Goal: Task Accomplishment & Management: Use online tool/utility

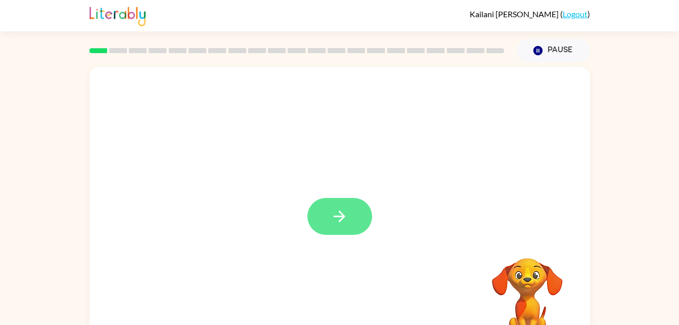
click at [343, 213] on icon "button" at bounding box center [340, 216] width 18 height 18
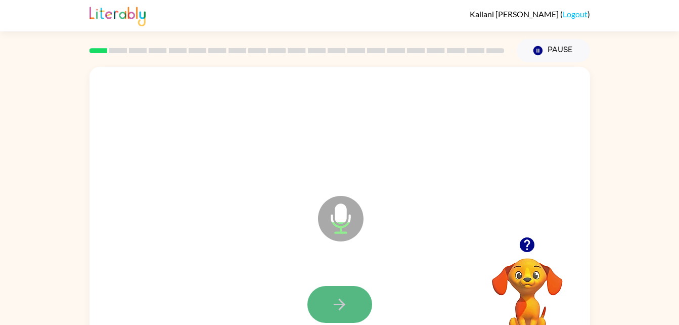
click at [345, 293] on button "button" at bounding box center [340, 304] width 65 height 37
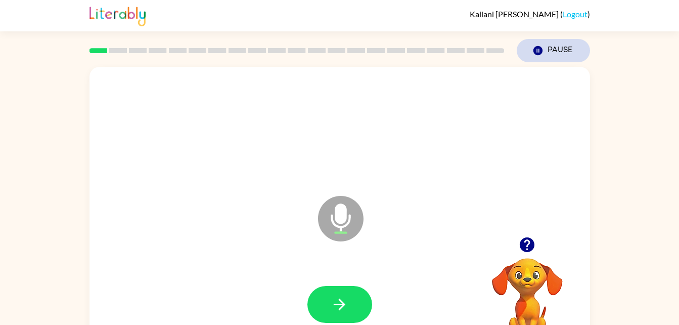
click at [543, 48] on icon "Pause" at bounding box center [538, 50] width 11 height 11
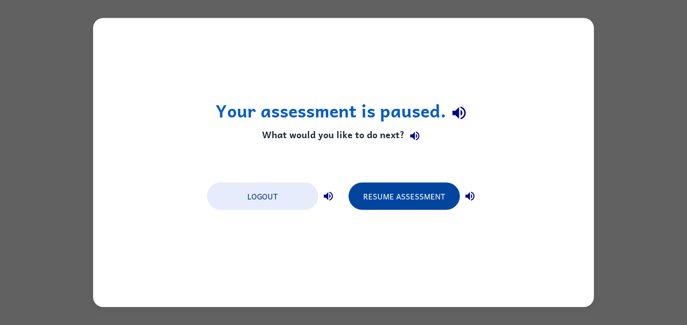
click at [411, 196] on button "Resume Assessment" at bounding box center [404, 196] width 111 height 27
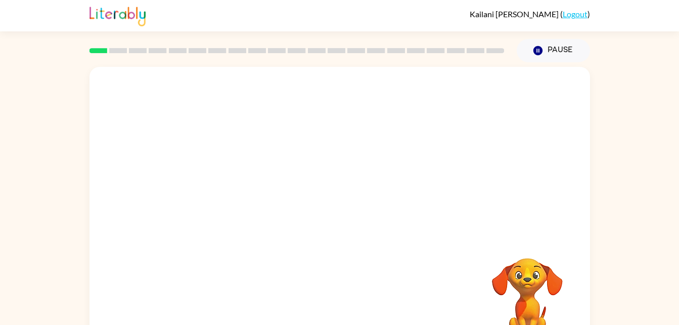
scroll to position [31, 0]
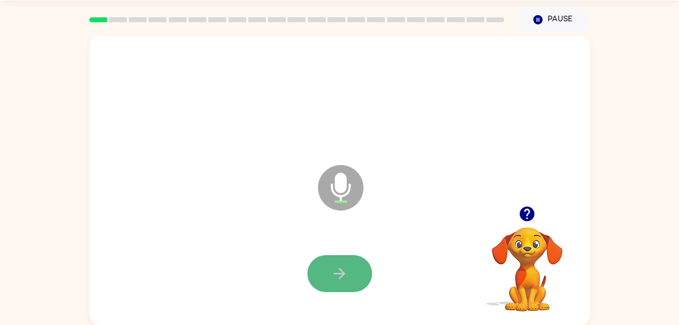
click at [334, 273] on icon "button" at bounding box center [340, 274] width 12 height 12
click at [528, 210] on icon "button" at bounding box center [528, 214] width 18 height 18
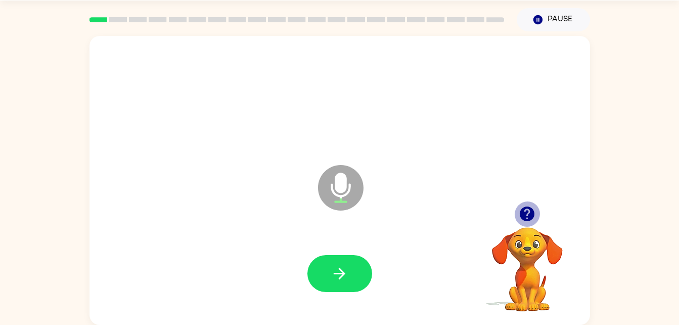
click at [527, 211] on icon "button" at bounding box center [527, 213] width 15 height 15
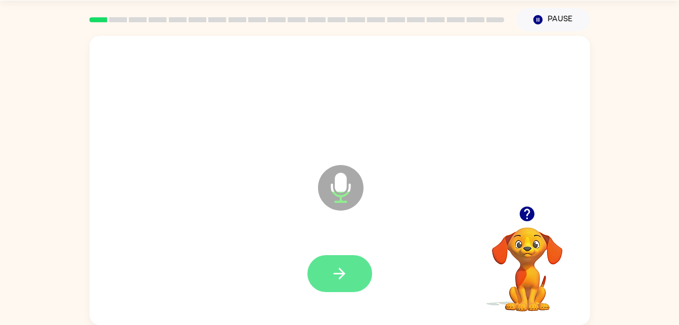
click at [338, 267] on icon "button" at bounding box center [340, 274] width 18 height 18
click at [333, 265] on icon "button" at bounding box center [340, 274] width 18 height 18
click at [359, 266] on button "button" at bounding box center [340, 273] width 65 height 37
click at [347, 269] on icon "button" at bounding box center [340, 274] width 18 height 18
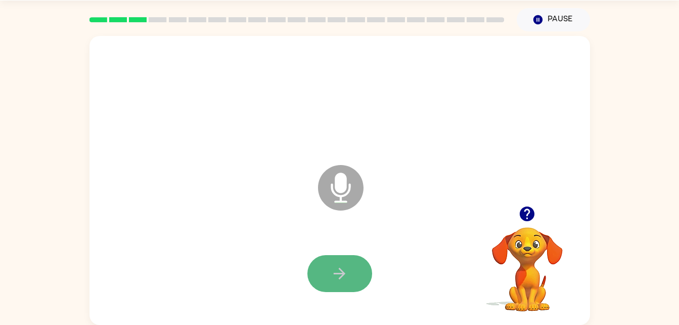
click at [343, 276] on icon "button" at bounding box center [340, 274] width 18 height 18
click at [340, 276] on icon "button" at bounding box center [340, 274] width 18 height 18
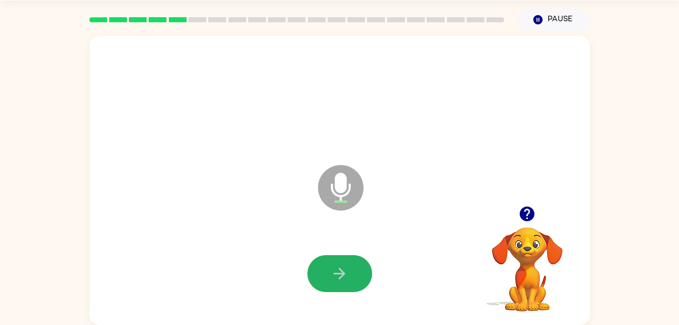
click at [340, 276] on icon "button" at bounding box center [340, 274] width 18 height 18
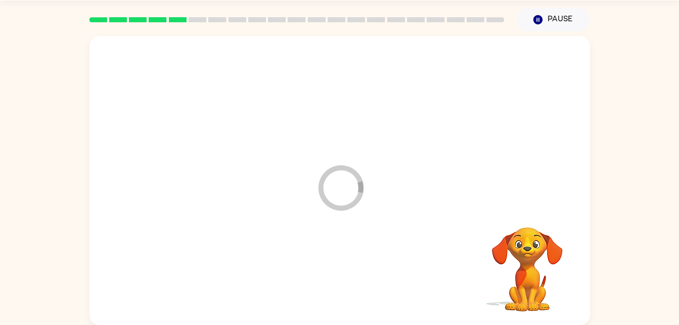
click at [340, 276] on div at bounding box center [340, 273] width 481 height 83
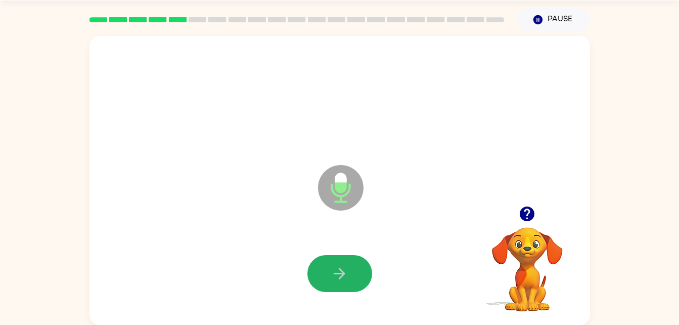
click at [341, 269] on icon "button" at bounding box center [340, 274] width 12 height 12
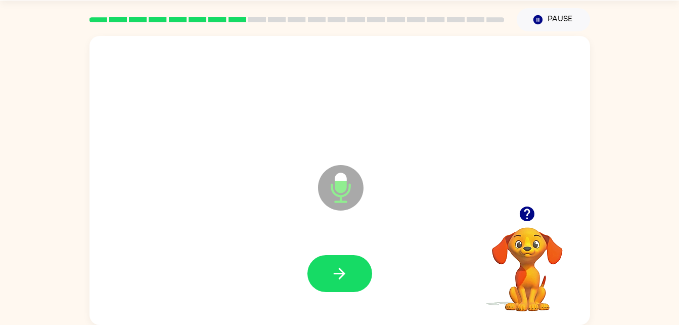
click at [341, 269] on icon "button" at bounding box center [340, 274] width 12 height 12
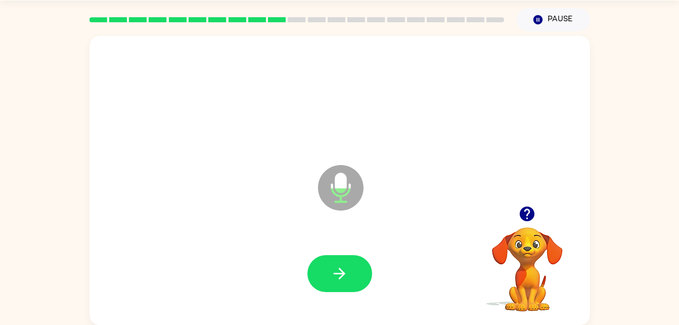
click at [341, 269] on icon "button" at bounding box center [340, 274] width 12 height 12
click at [541, 12] on button "Pause Pause" at bounding box center [553, 19] width 73 height 23
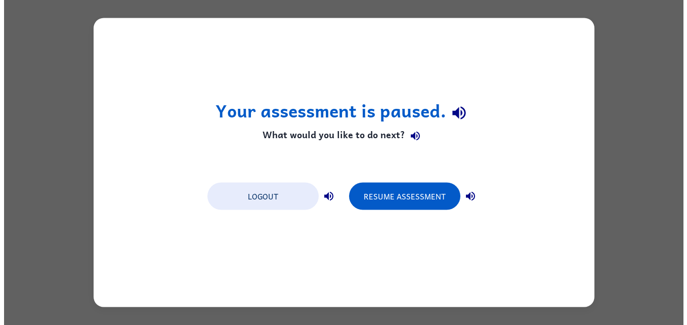
scroll to position [0, 0]
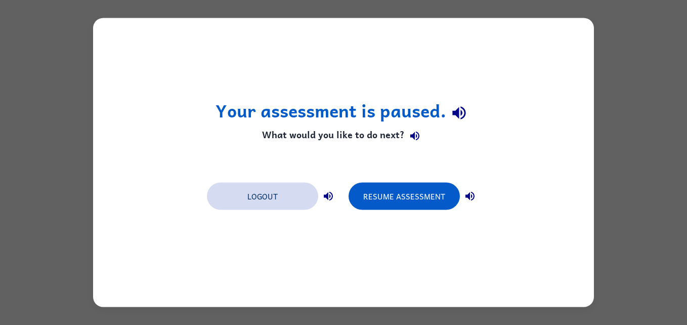
click at [242, 199] on button "Logout" at bounding box center [262, 196] width 111 height 27
